Goal: Task Accomplishment & Management: Manage account settings

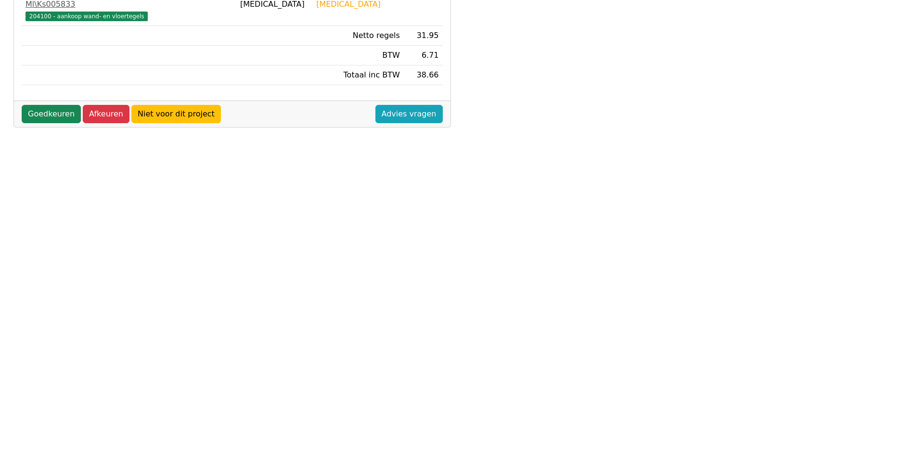
scroll to position [255, 0]
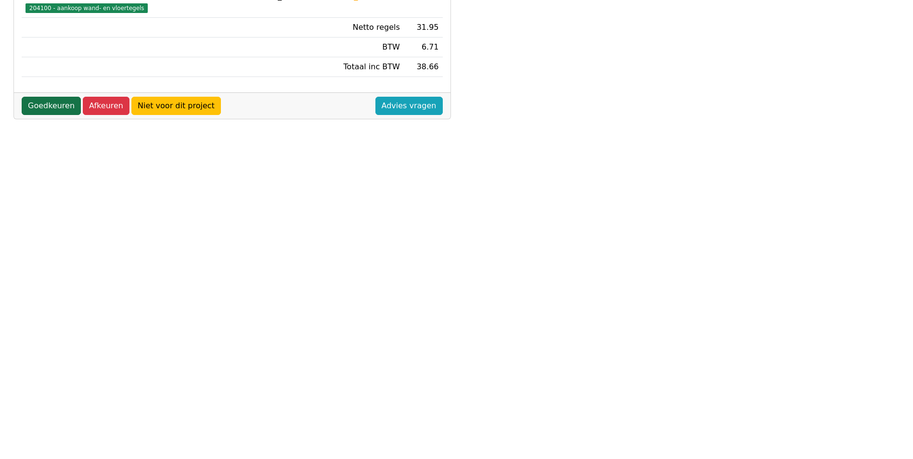
click at [68, 97] on link "Goedkeuren" at bounding box center [51, 106] width 59 height 18
